Goal: Navigation & Orientation: Find specific page/section

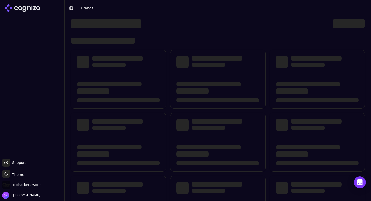
click at [35, 8] on icon at bounding box center [22, 8] width 37 height 8
click at [27, 187] on span "Biohackers World" at bounding box center [27, 185] width 28 height 5
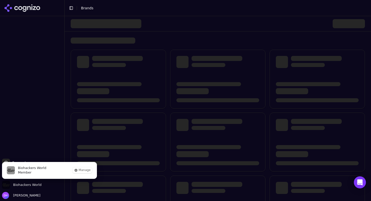
click at [51, 120] on div at bounding box center [32, 86] width 64 height 141
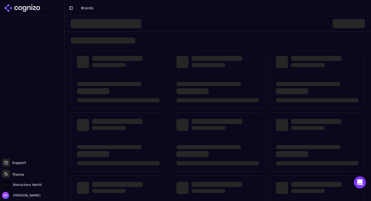
click at [30, 10] on icon at bounding box center [22, 8] width 37 height 8
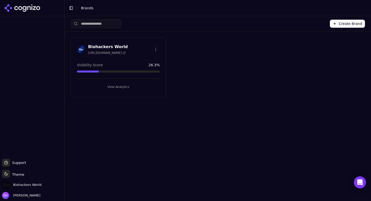
click at [116, 48] on h3 "Biohackers World" at bounding box center [108, 47] width 40 height 6
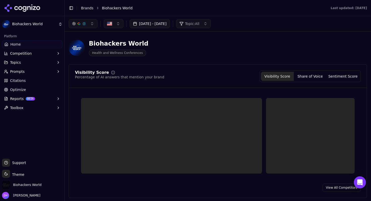
click at [47, 60] on button "Topics" at bounding box center [32, 63] width 60 height 8
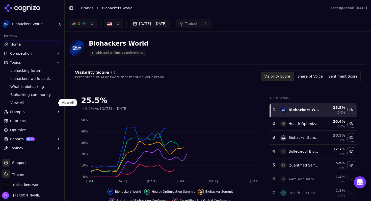
click at [28, 100] on link "View All" at bounding box center [32, 102] width 48 height 7
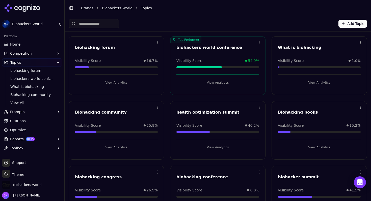
scroll to position [12, 0]
